Goal: Information Seeking & Learning: Learn about a topic

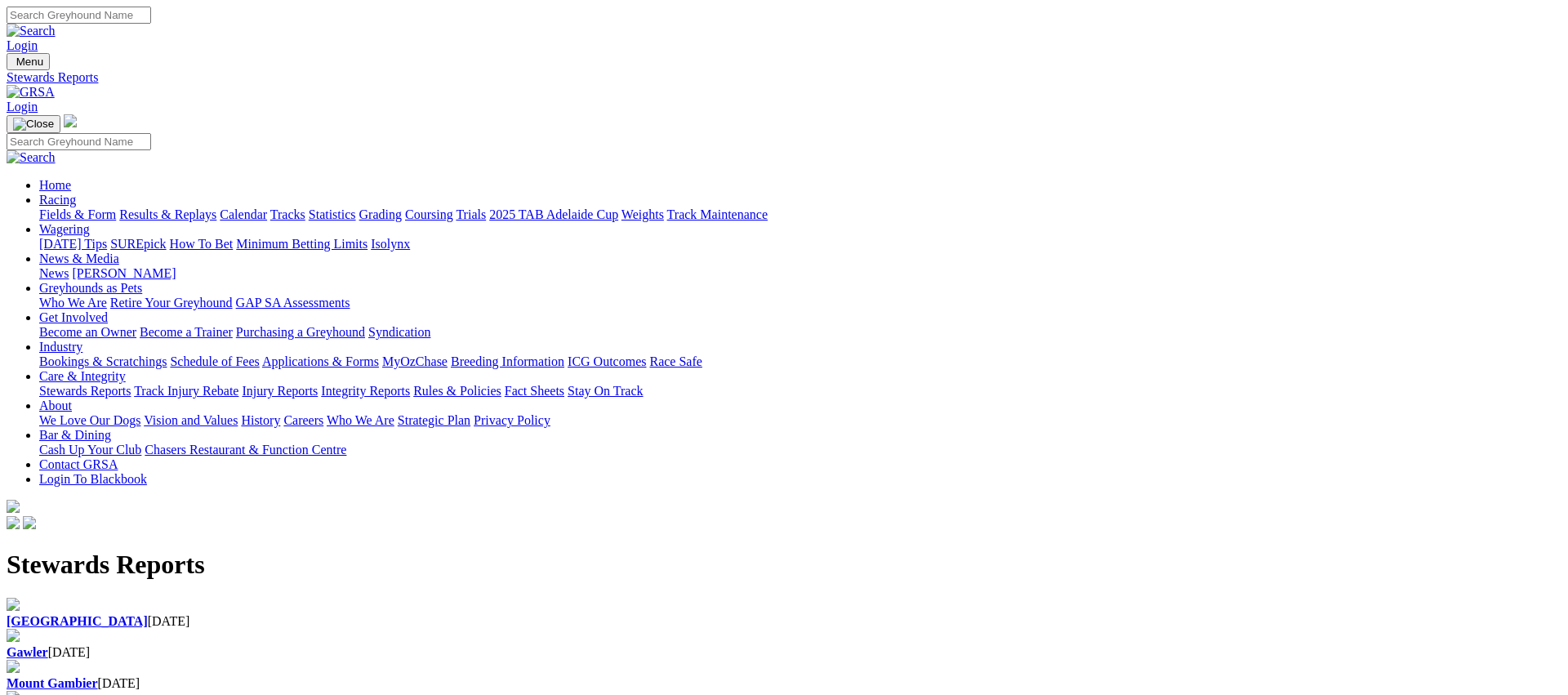
click at [543, 645] on div "Gawler 15 Aug 2025" at bounding box center [784, 652] width 1554 height 14
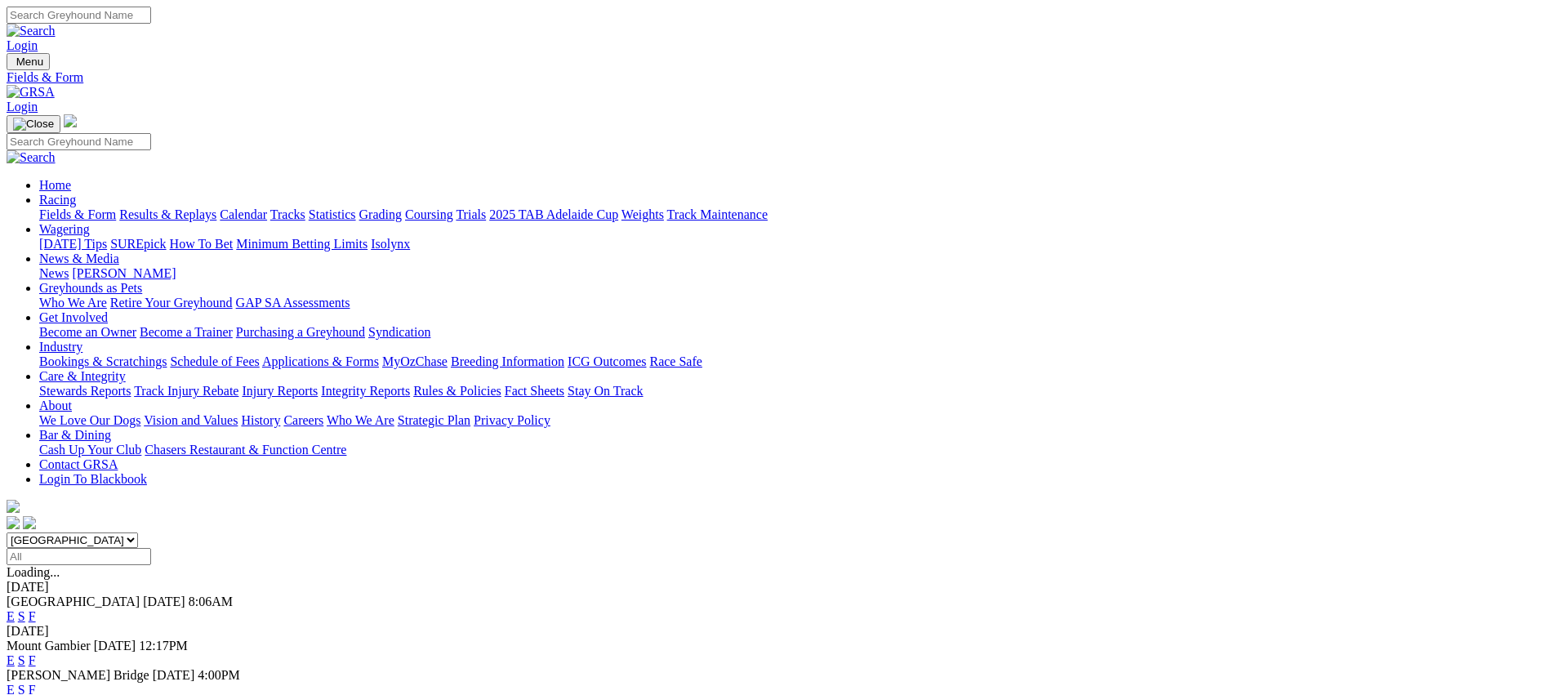
click at [14, 682] on link "E" at bounding box center [11, 689] width 8 height 14
click at [116, 207] on link "Fields & Form" at bounding box center [77, 214] width 76 height 14
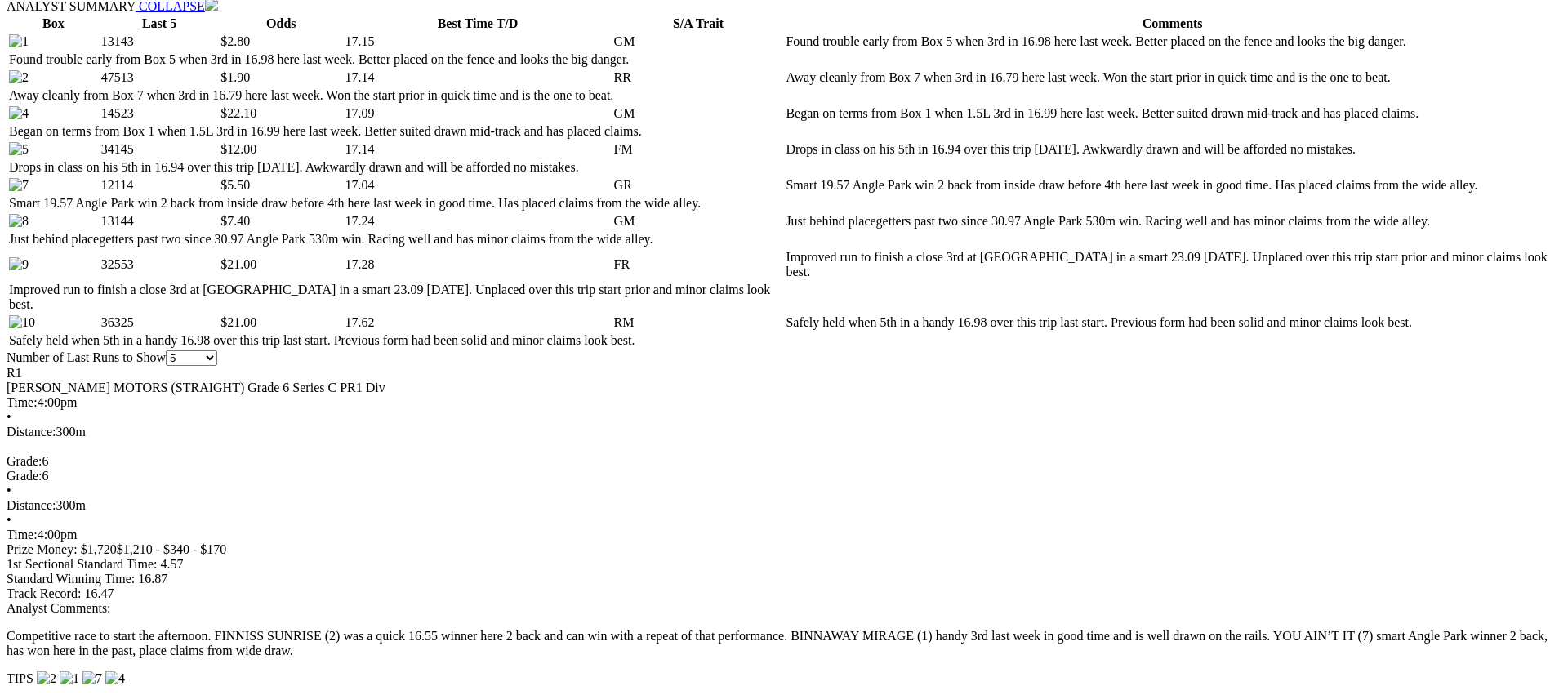
scroll to position [839, 0]
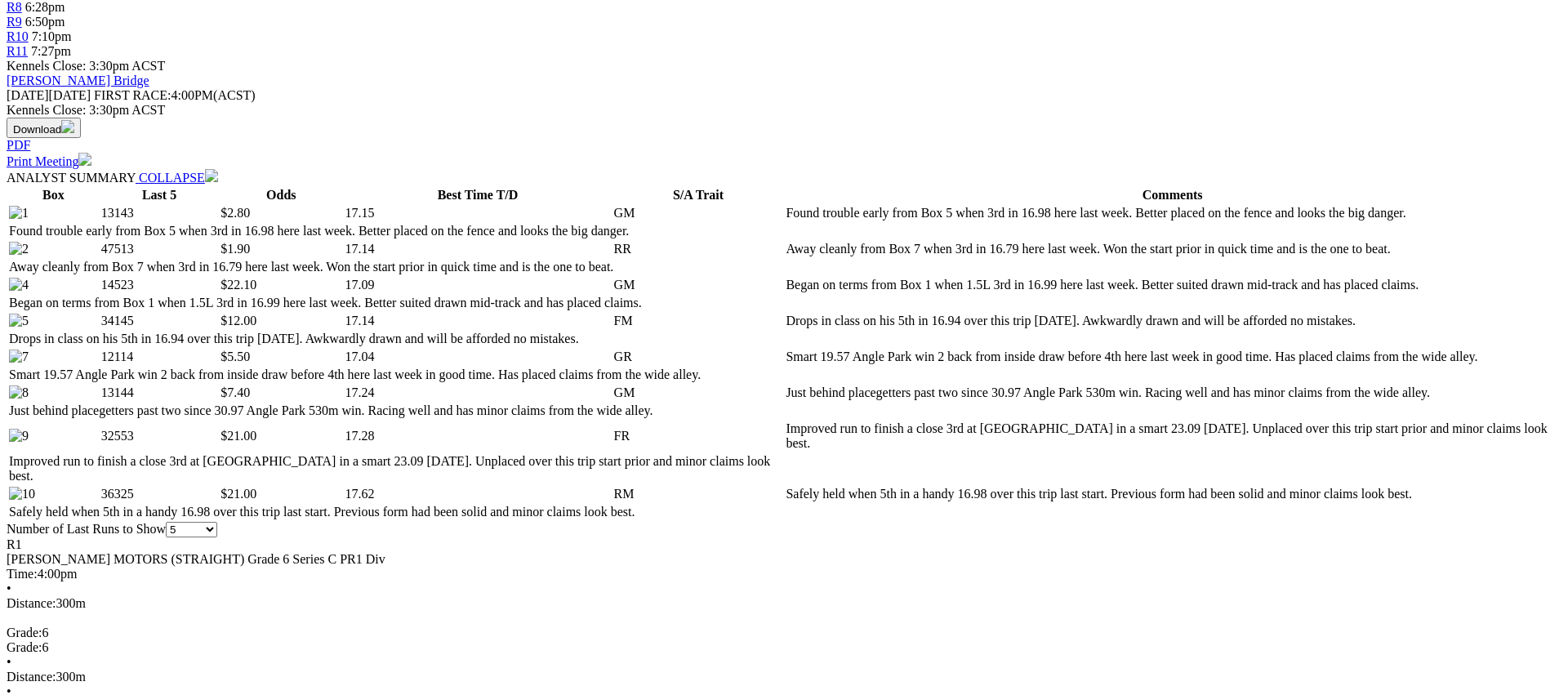
scroll to position [678, 0]
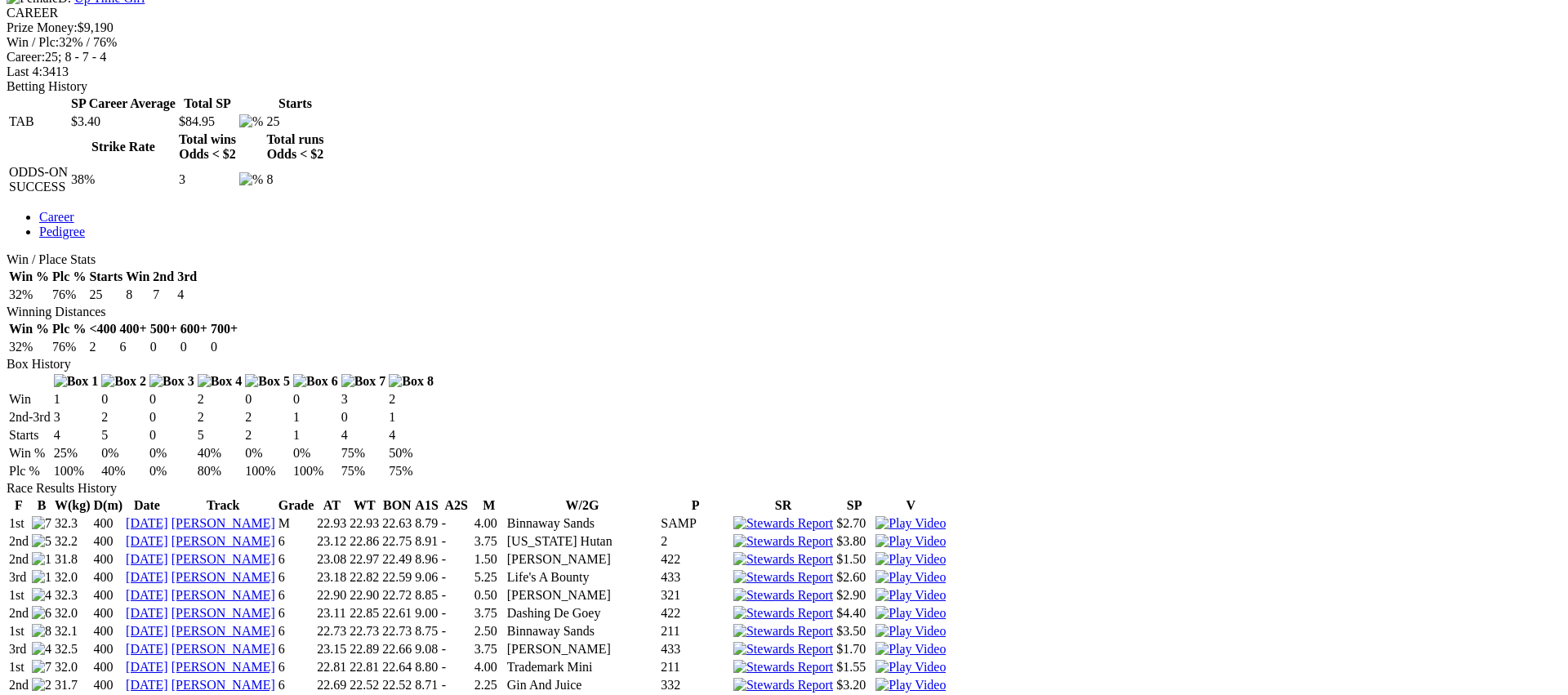
scroll to position [733, 0]
